Goal: Navigation & Orientation: Find specific page/section

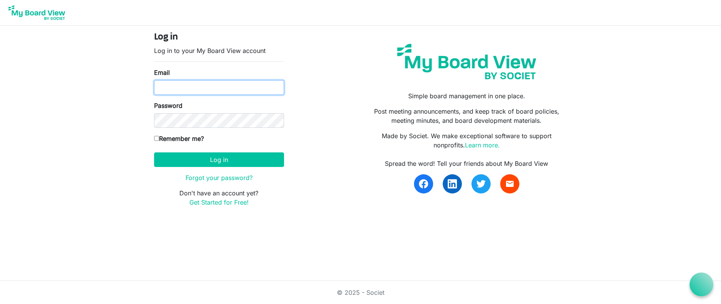
click at [212, 89] on input "Email" at bounding box center [219, 87] width 130 height 15
click at [189, 85] on input "Email" at bounding box center [219, 87] width 130 height 15
type input "elianafreeman@gmail.com"
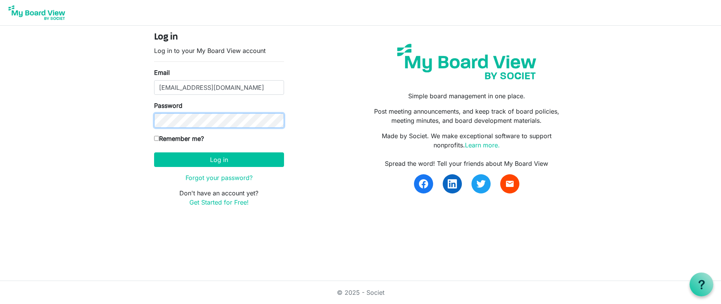
click at [154, 152] on button "Log in" at bounding box center [219, 159] width 130 height 15
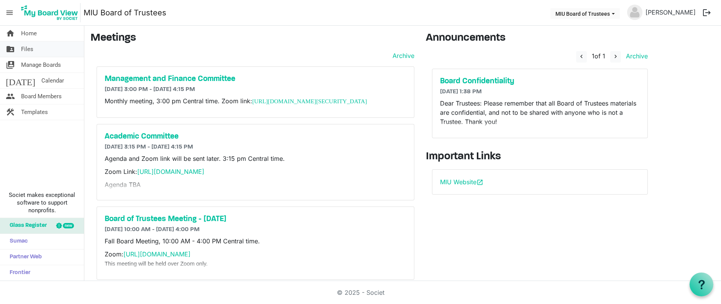
click at [16, 50] on link "folder_shared Files" at bounding box center [42, 48] width 84 height 15
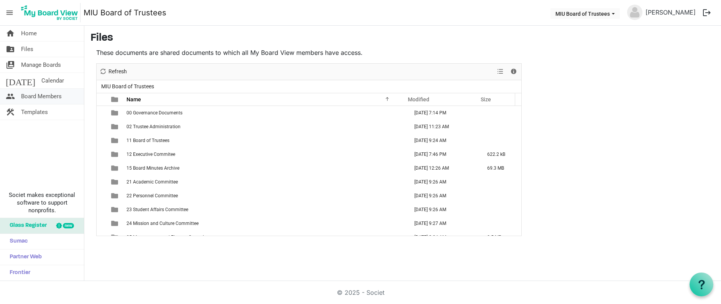
click at [48, 96] on span "Board Members" at bounding box center [41, 96] width 41 height 15
